Goal: Transaction & Acquisition: Purchase product/service

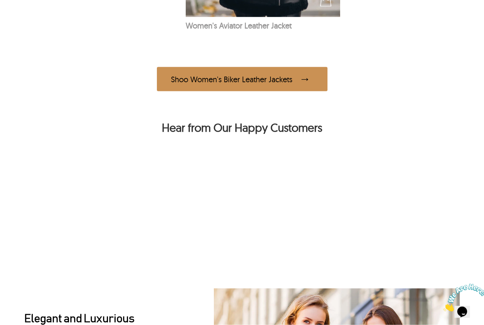
scroll to position [640, 0]
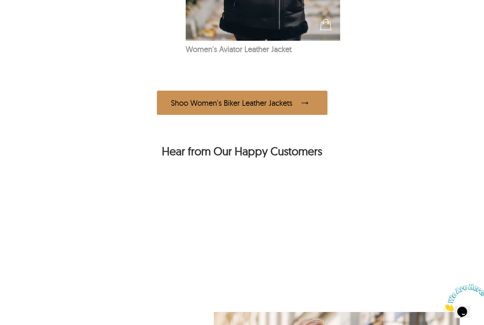
click at [310, 104] on span at bounding box center [306, 103] width 14 height 14
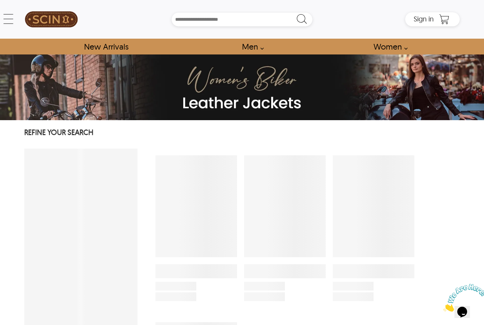
select select "********"
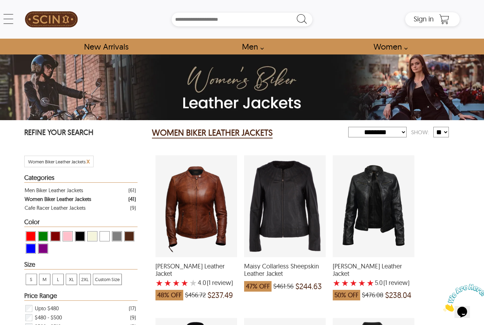
click at [32, 250] on span "View Blue Women Biker Leather Jackets" at bounding box center [30, 248] width 9 height 9
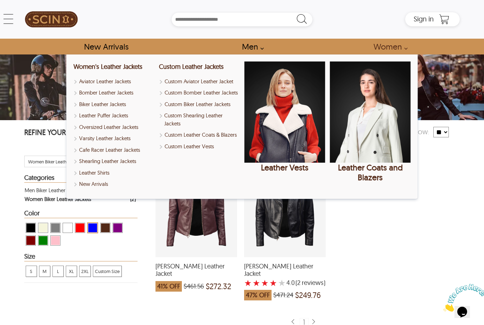
click at [402, 48] on link "Women" at bounding box center [389, 47] width 46 height 16
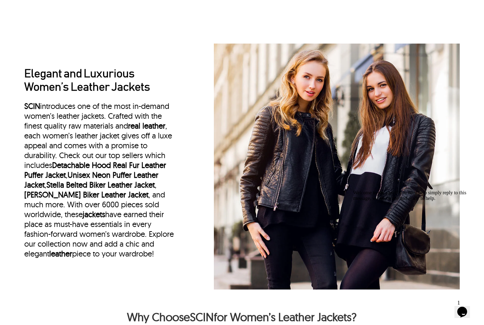
scroll to position [913, 0]
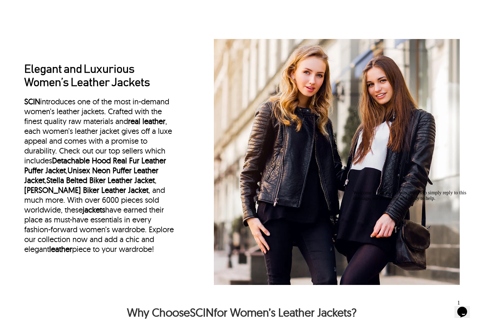
click at [303, 199] on img at bounding box center [337, 162] width 246 height 246
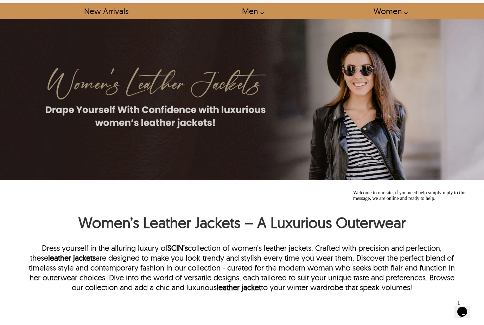
scroll to position [0, 0]
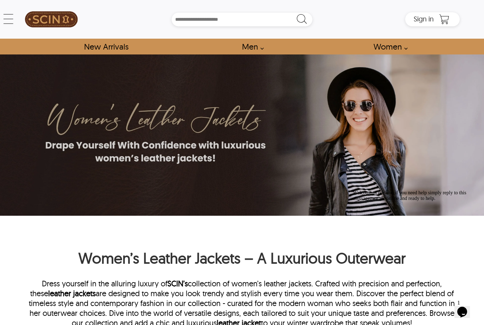
click at [402, 52] on link "Women" at bounding box center [389, 47] width 46 height 16
click at [395, 49] on link "Women" at bounding box center [389, 47] width 46 height 16
click at [401, 50] on link "Women" at bounding box center [389, 47] width 46 height 16
click at [402, 51] on link "Women" at bounding box center [389, 47] width 46 height 16
click at [405, 52] on link "Women" at bounding box center [389, 47] width 46 height 16
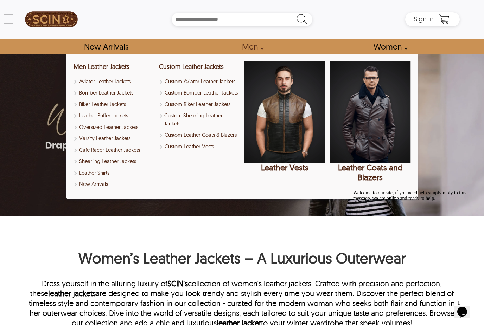
click at [262, 50] on link "Men" at bounding box center [251, 47] width 34 height 16
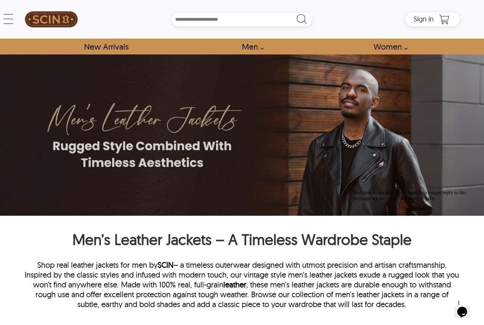
click at [403, 49] on link "Women" at bounding box center [389, 47] width 46 height 16
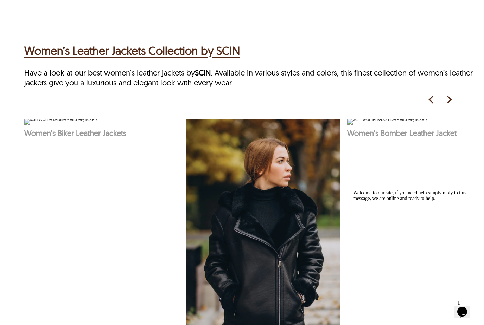
scroll to position [328, 0]
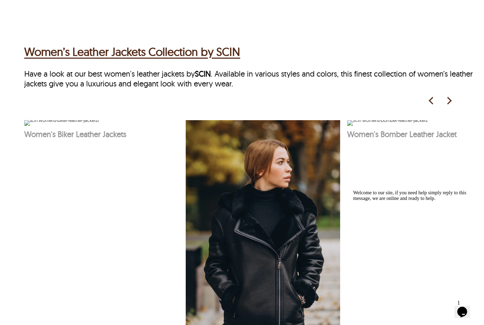
click at [447, 101] on img at bounding box center [449, 101] width 11 height 11
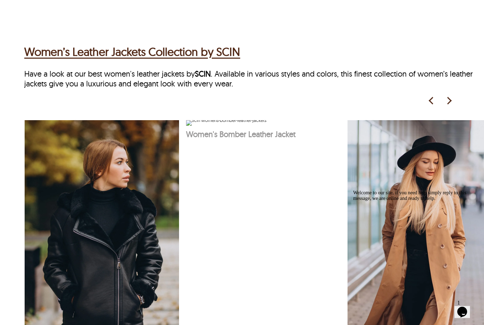
scroll to position [0, 161]
click at [469, 103] on div "Women’s Leather Jackets Collection by SCIN Have a look at our best women's leat…" at bounding box center [254, 207] width 460 height 334
click at [450, 103] on img at bounding box center [449, 101] width 11 height 11
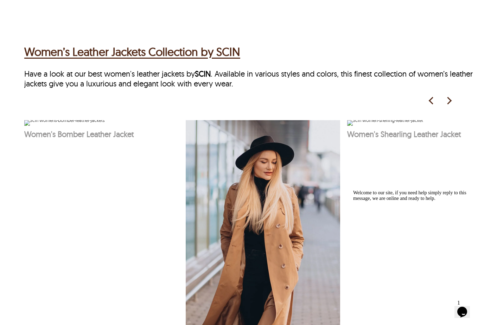
click at [446, 104] on img at bounding box center [449, 101] width 11 height 11
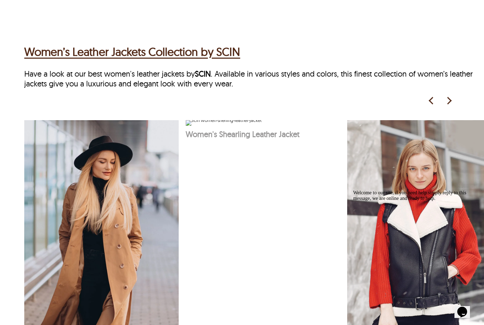
click at [447, 103] on img at bounding box center [449, 101] width 11 height 11
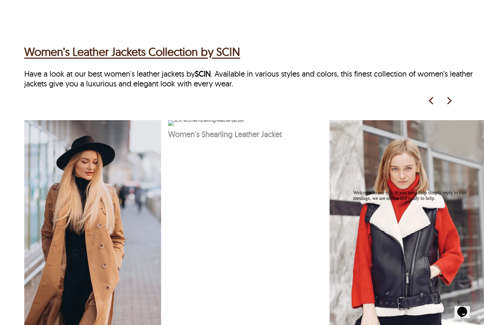
click at [449, 104] on img at bounding box center [449, 101] width 11 height 11
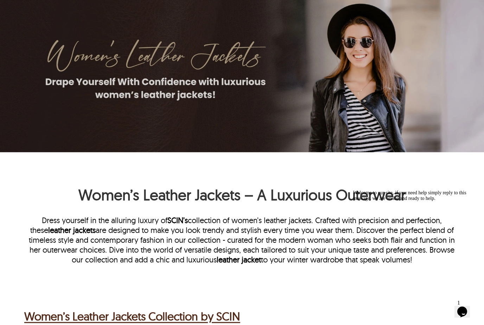
scroll to position [0, 0]
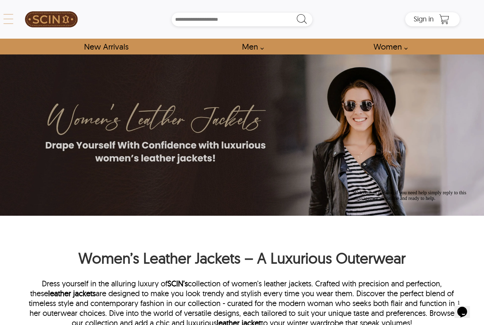
click at [8, 22] on icon at bounding box center [8, 19] width 14 height 14
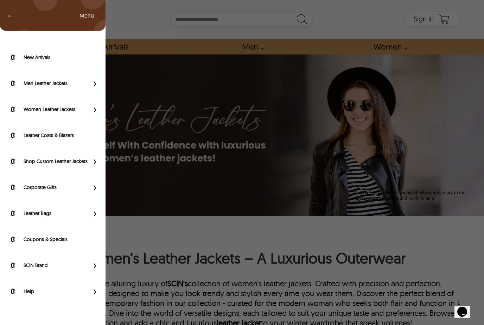
click at [97, 113] on span "Primary Side Menu" at bounding box center [93, 109] width 9 height 7
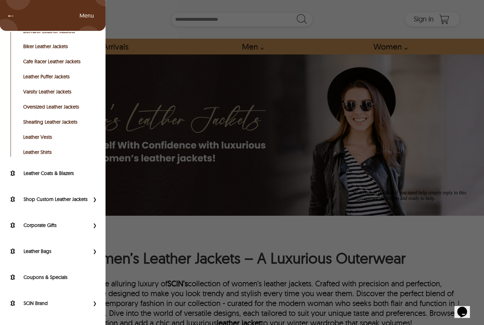
scroll to position [118, 0]
click at [55, 251] on div "New Arrivals Men Leather Jackets Aviator Leather Jackets Bomber Leather Jackets…" at bounding box center [53, 137] width 106 height 416
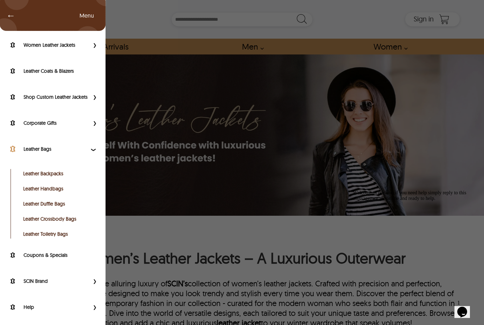
scroll to position [0, 0]
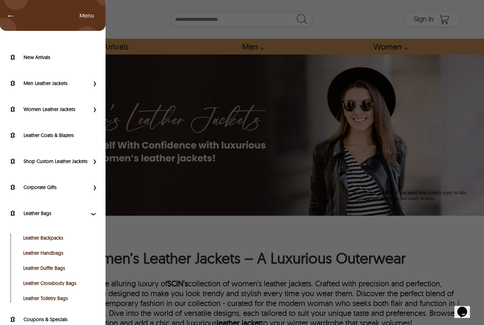
click at [59, 241] on link "Leather Backpacks" at bounding box center [58, 238] width 71 height 7
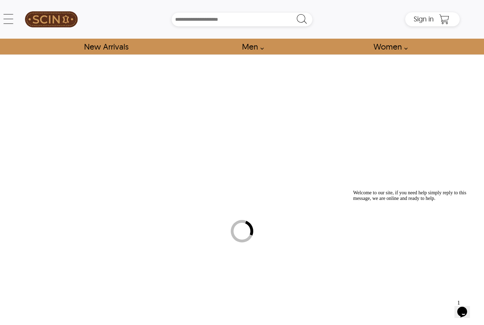
select select "********"
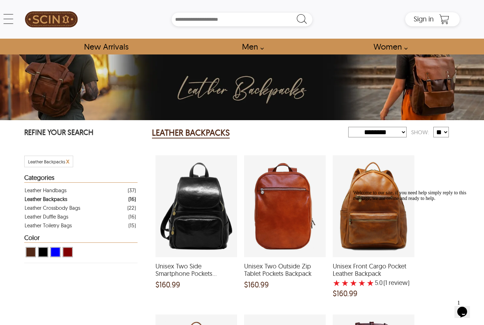
click at [59, 255] on span "View Blue Leather Backpacks" at bounding box center [55, 252] width 9 height 9
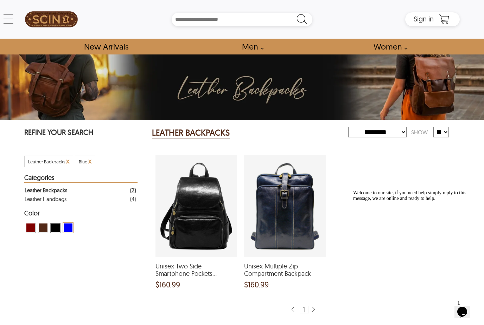
click at [288, 224] on div "Unisex Multiple Zip Compartment Backpack and a price of $160.99" at bounding box center [285, 206] width 82 height 102
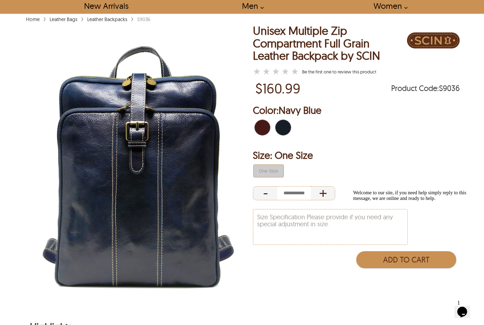
scroll to position [40, 0]
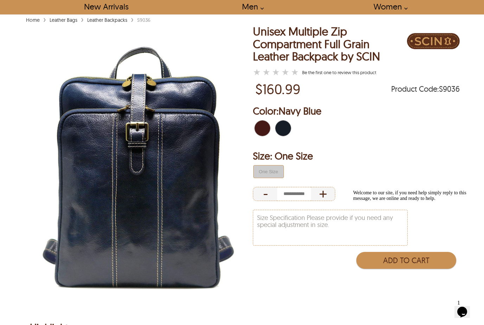
click at [199, 243] on img at bounding box center [138, 167] width 228 height 285
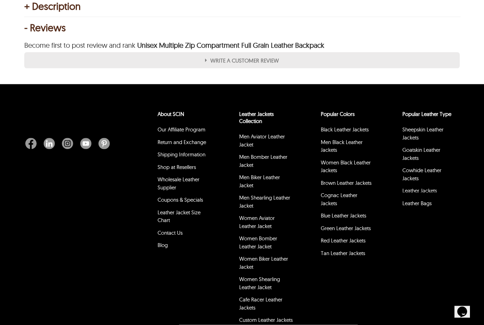
scroll to position [515, 0]
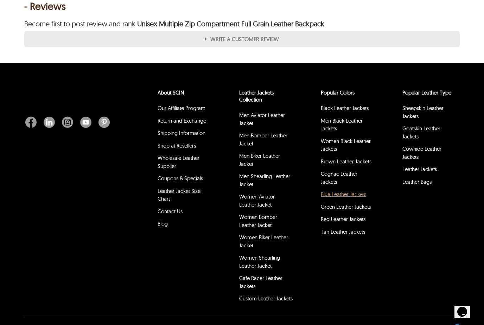
click at [348, 195] on link "Blue Leather Jackets" at bounding box center [343, 194] width 45 height 7
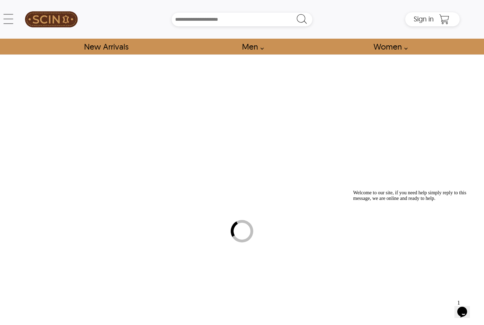
select select "********"
